Goal: Navigation & Orientation: Find specific page/section

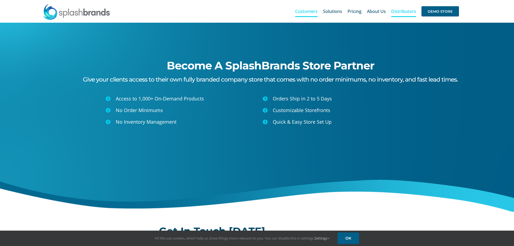
click at [307, 13] on span "Customers" at bounding box center [306, 11] width 22 height 4
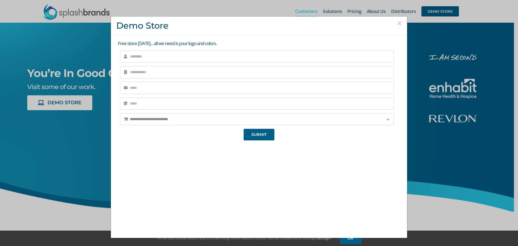
click at [397, 23] on button "×" at bounding box center [399, 23] width 5 height 8
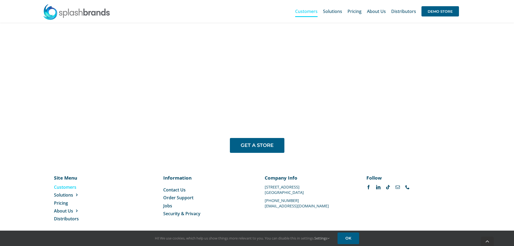
scroll to position [450, 0]
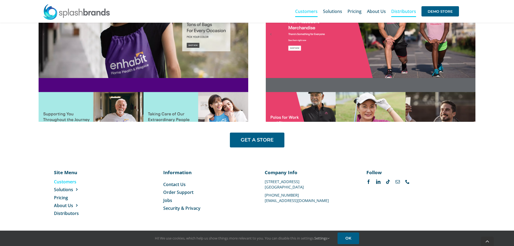
click at [396, 12] on span "Distributors" at bounding box center [403, 11] width 25 height 4
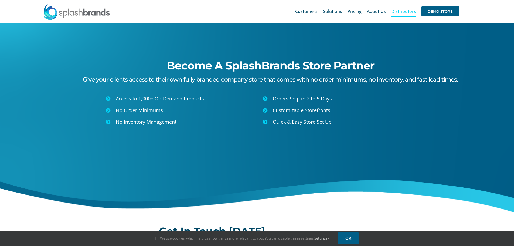
click at [264, 109] on icon at bounding box center [265, 110] width 5 height 5
click at [265, 120] on icon at bounding box center [265, 121] width 5 height 5
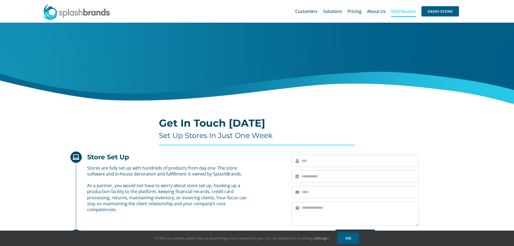
scroll to position [37, 0]
